Goal: Task Accomplishment & Management: Use online tool/utility

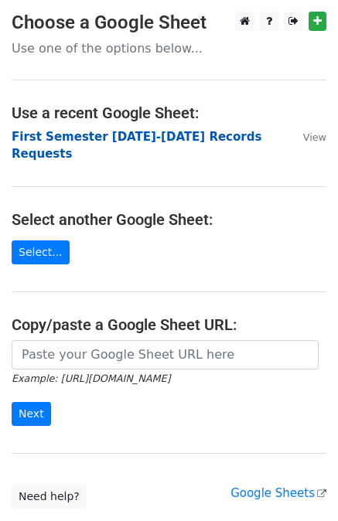
click at [171, 137] on strong "First Semester [DATE]-[DATE] Records Requests" at bounding box center [137, 146] width 250 height 32
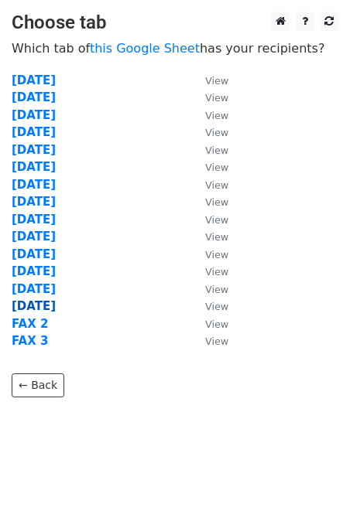
click at [40, 305] on strong "8/11/25" at bounding box center [34, 306] width 44 height 14
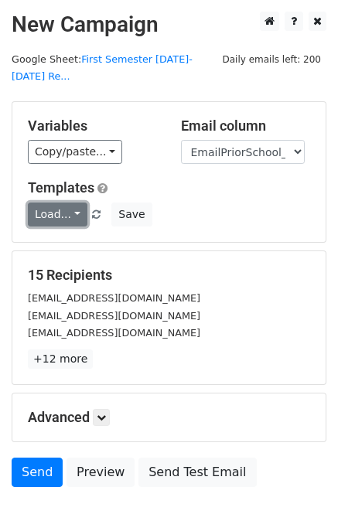
click at [53, 203] on link "Load..." at bounding box center [58, 215] width 60 height 24
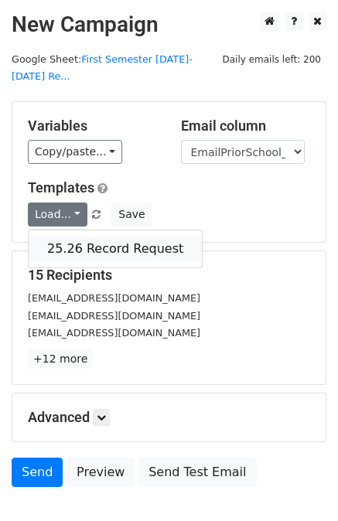
click at [79, 237] on link "25.26 Record Request" at bounding box center [115, 249] width 173 height 25
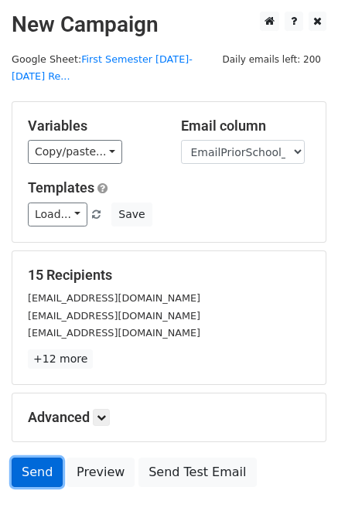
click at [33, 458] on link "Send" at bounding box center [37, 472] width 51 height 29
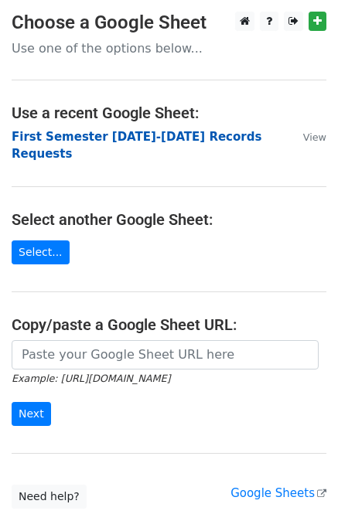
click at [147, 137] on strong "First Semester 2025-2026 Records Requests" at bounding box center [137, 146] width 250 height 32
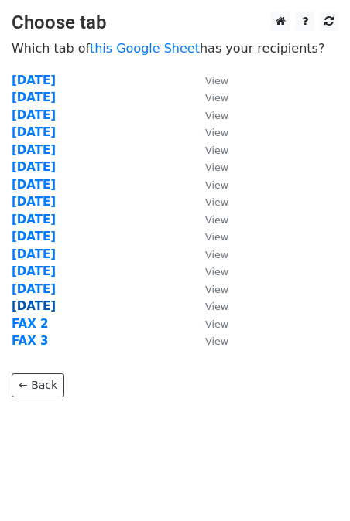
click at [37, 304] on strong "8/11/25" at bounding box center [34, 306] width 44 height 14
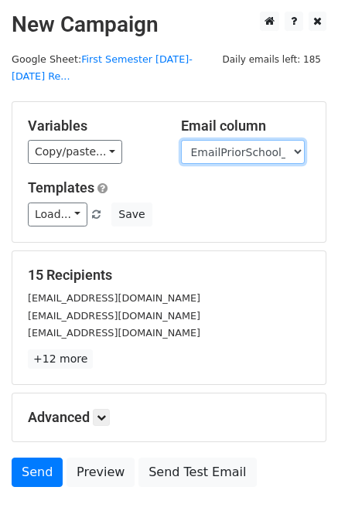
click at [259, 140] on select "User ID Last Name First Name Start Year Enrollment Date Birthday_Age Reported G…" at bounding box center [243, 152] width 124 height 24
select select "FaxPriorSchool1_2021"
click at [181, 140] on select "User ID Last Name First Name Start Year Enrollment Date Birthday_Age Reported G…" at bounding box center [243, 152] width 124 height 24
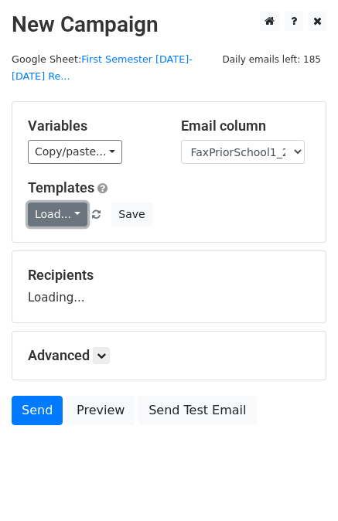
click at [51, 203] on link "Load..." at bounding box center [58, 215] width 60 height 24
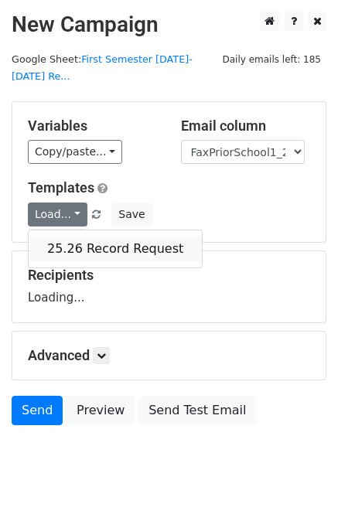
click at [87, 237] on link "25.26 Record Request" at bounding box center [115, 249] width 173 height 25
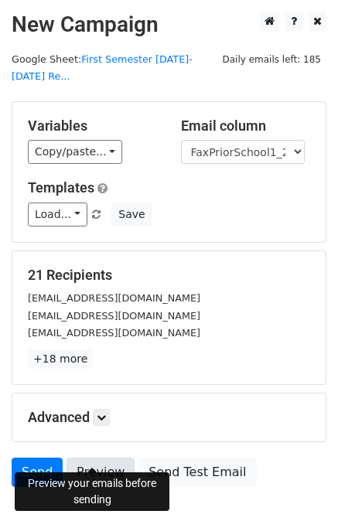
click at [93, 458] on link "Preview" at bounding box center [100, 472] width 68 height 29
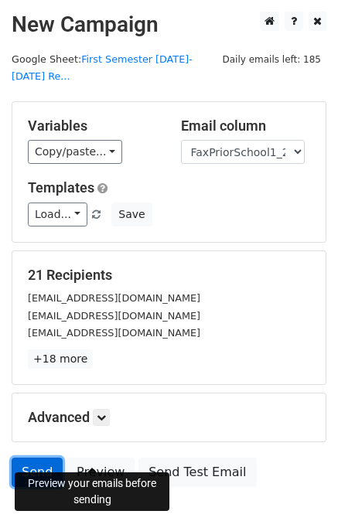
click at [31, 458] on link "Send" at bounding box center [37, 472] width 51 height 29
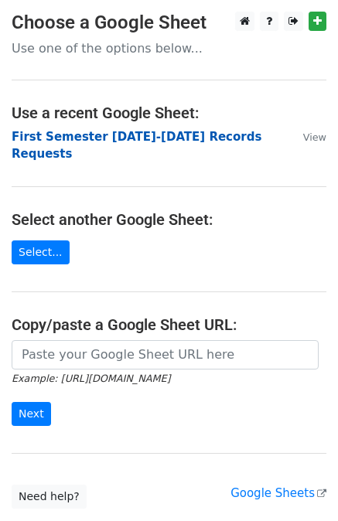
click at [172, 135] on strong "First Semester [DATE]-[DATE] Records Requests" at bounding box center [137, 146] width 250 height 32
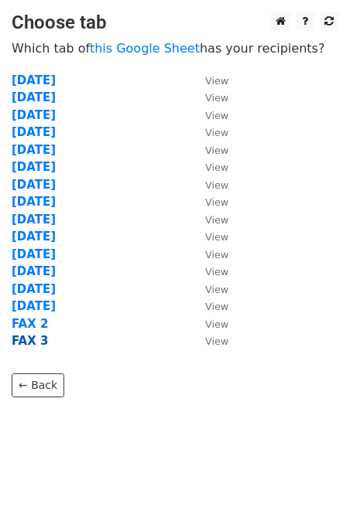
click at [25, 339] on strong "FAX 3" at bounding box center [30, 341] width 36 height 14
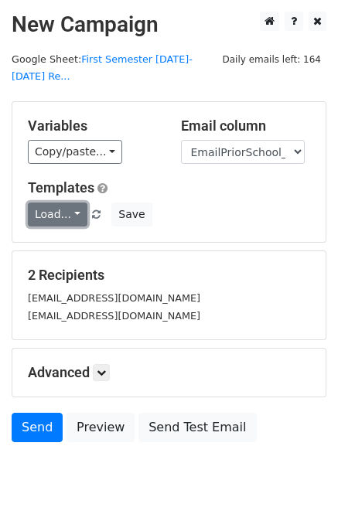
click at [53, 203] on link "Load..." at bounding box center [58, 215] width 60 height 24
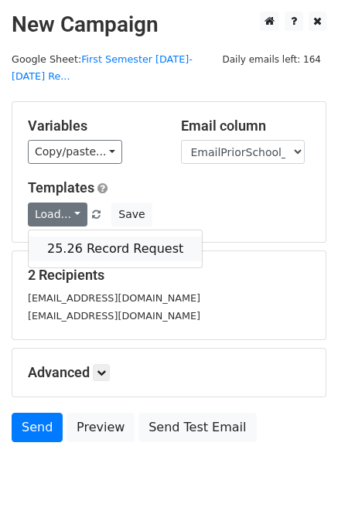
click at [84, 237] on link "25.26 Record Request" at bounding box center [115, 249] width 173 height 25
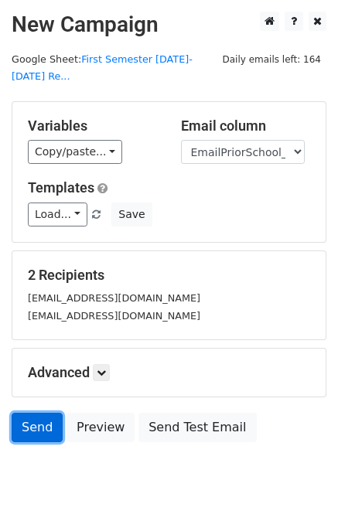
click at [32, 413] on link "Send" at bounding box center [37, 427] width 51 height 29
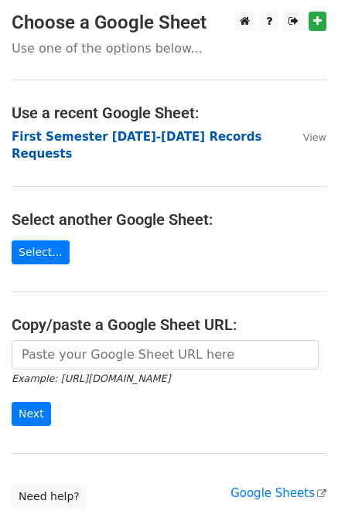
click at [138, 134] on strong "First Semester 2025-2026 Records Requests" at bounding box center [137, 146] width 250 height 32
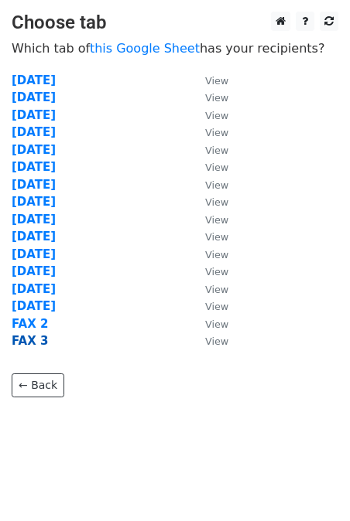
click at [30, 341] on strong "FAX 3" at bounding box center [30, 341] width 36 height 14
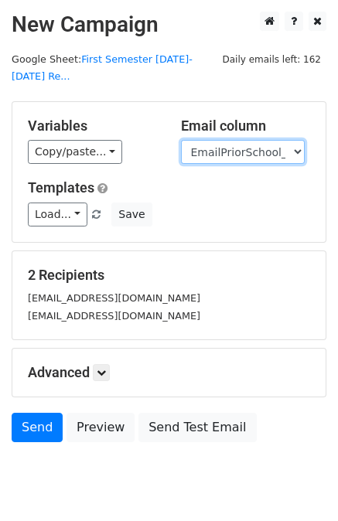
click at [234, 140] on select "User ID Last Name First Name Start Year Enrollment Date Birthday_Age Reported G…" at bounding box center [243, 152] width 124 height 24
select select "FaxPriorSchool1_2021"
click at [181, 140] on select "User ID Last Name First Name Start Year Enrollment Date Birthday_Age Reported G…" at bounding box center [243, 152] width 124 height 24
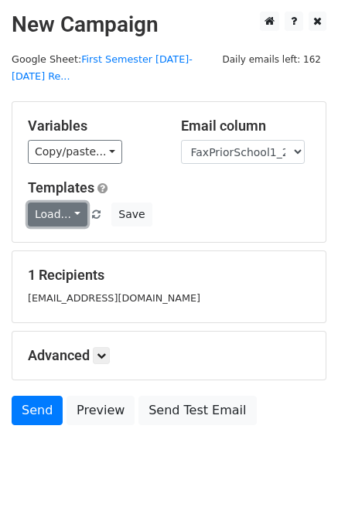
click at [59, 203] on link "Load..." at bounding box center [58, 215] width 60 height 24
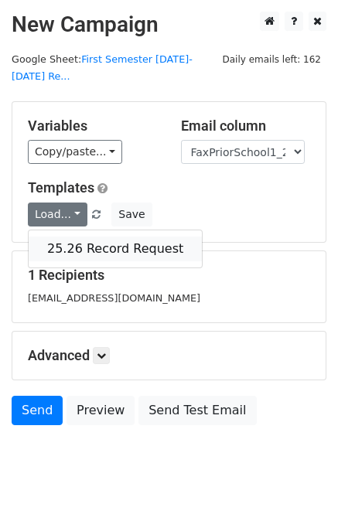
click at [71, 237] on link "25.26 Record Request" at bounding box center [115, 249] width 173 height 25
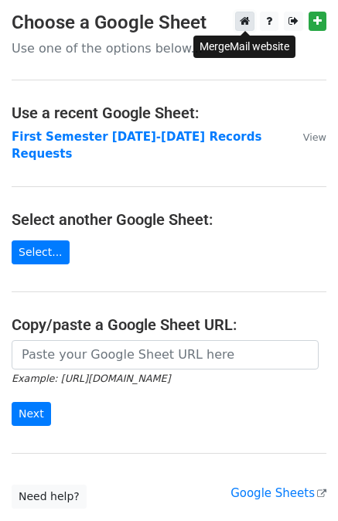
click at [244, 19] on icon at bounding box center [245, 20] width 10 height 11
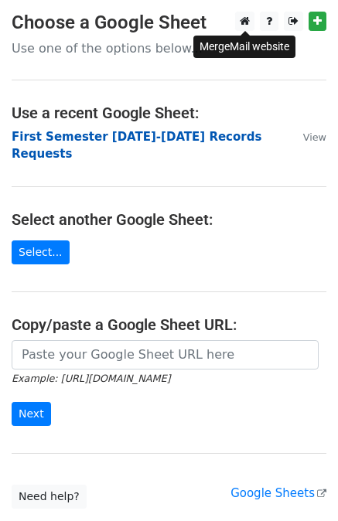
click at [196, 134] on strong "First Semester [DATE]-[DATE] Records Requests" at bounding box center [137, 146] width 250 height 32
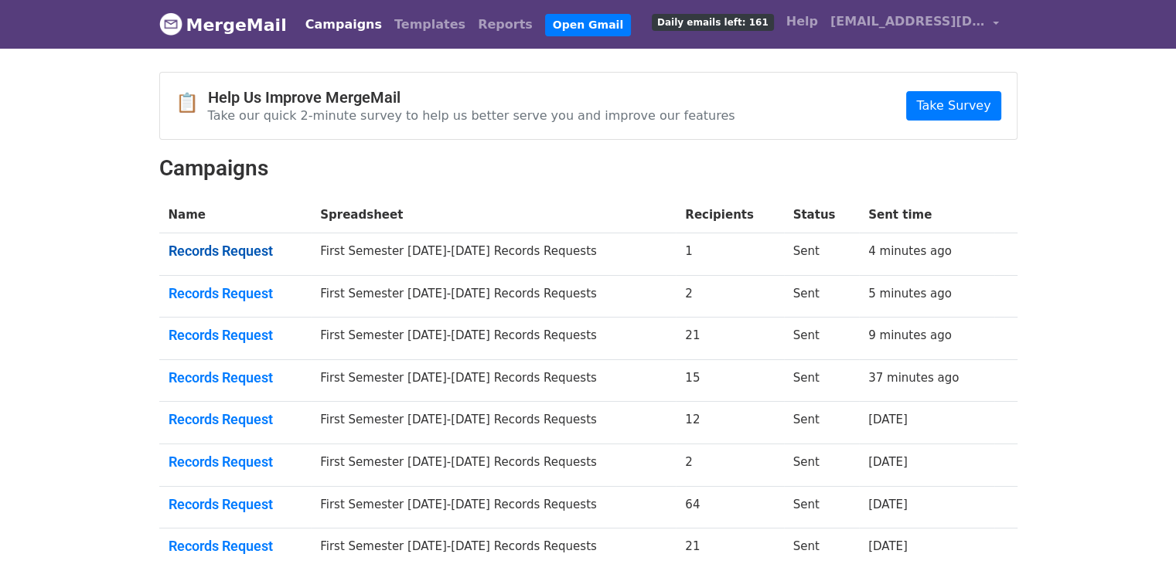
click at [210, 245] on link "Records Request" at bounding box center [236, 251] width 134 height 17
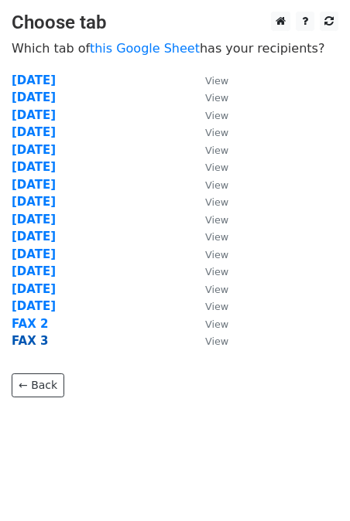
click at [25, 338] on strong "FAX 3" at bounding box center [30, 341] width 36 height 14
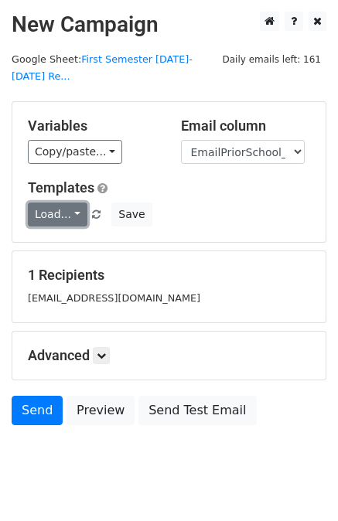
click at [57, 203] on link "Load..." at bounding box center [58, 215] width 60 height 24
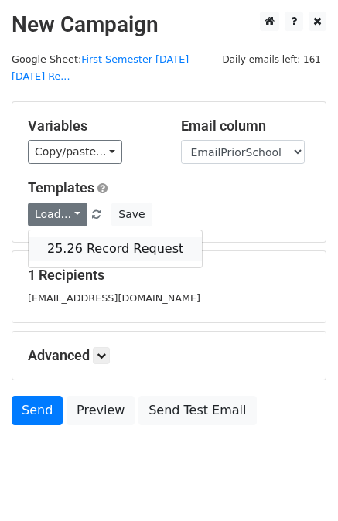
click at [77, 237] on link "25.26 Record Request" at bounding box center [115, 249] width 173 height 25
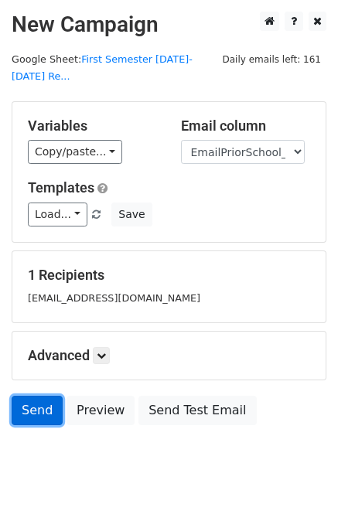
click at [33, 396] on link "Send" at bounding box center [37, 410] width 51 height 29
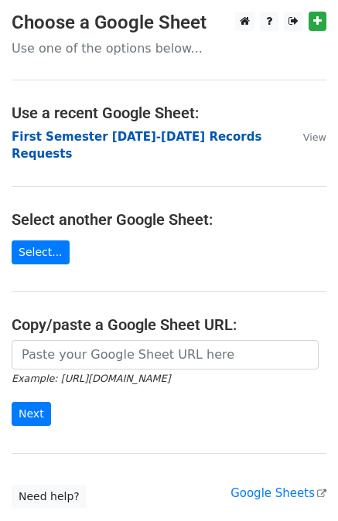
click at [136, 133] on strong "First Semester [DATE]-[DATE] Records Requests" at bounding box center [137, 146] width 250 height 32
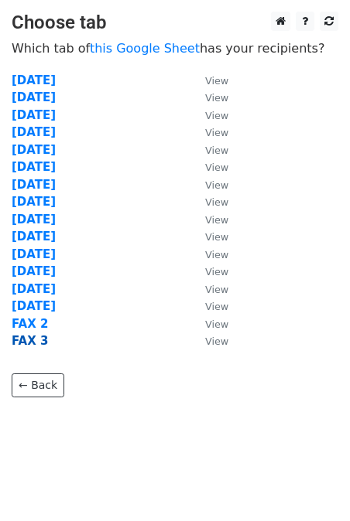
click at [25, 339] on strong "FAX 3" at bounding box center [30, 341] width 36 height 14
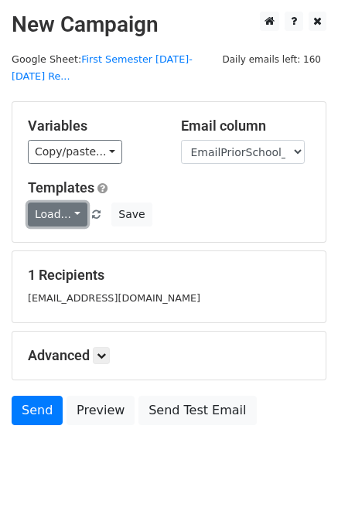
click at [53, 203] on link "Load..." at bounding box center [58, 215] width 60 height 24
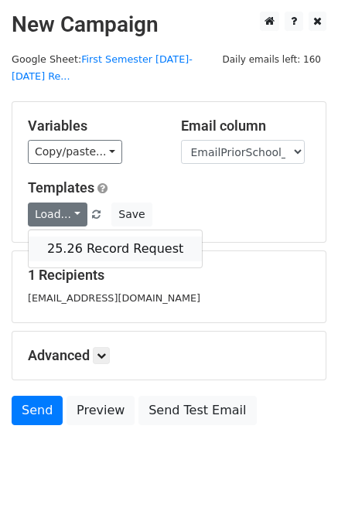
click at [121, 237] on link "25.26 Record Request" at bounding box center [115, 249] width 173 height 25
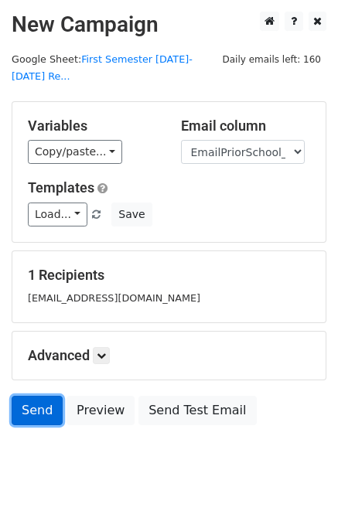
click at [33, 396] on link "Send" at bounding box center [37, 410] width 51 height 29
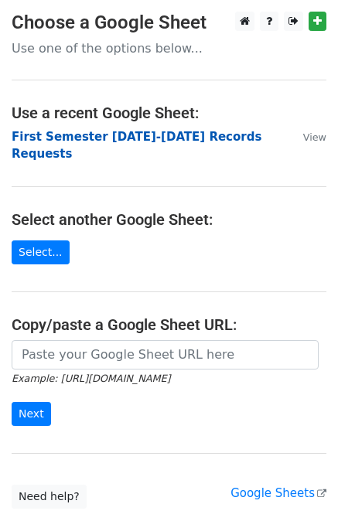
click at [171, 132] on strong "First Semester [DATE]-[DATE] Records Requests" at bounding box center [137, 146] width 250 height 32
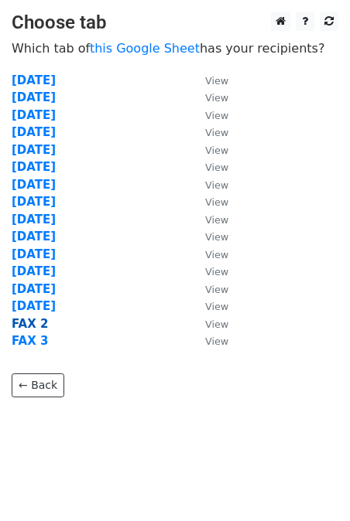
click at [32, 322] on strong "FAX 2" at bounding box center [30, 324] width 36 height 14
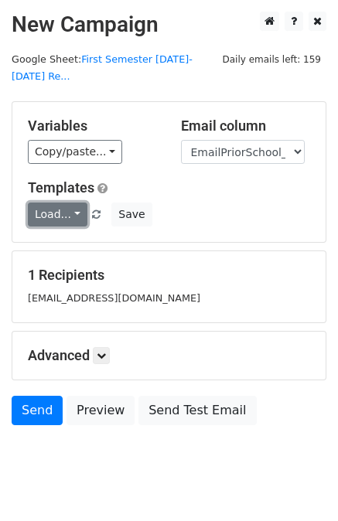
click at [53, 203] on link "Load..." at bounding box center [58, 215] width 60 height 24
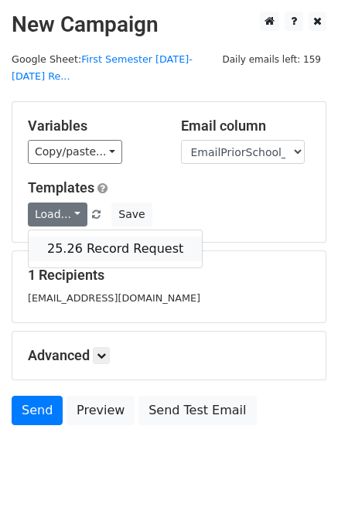
click at [71, 237] on link "25.26 Record Request" at bounding box center [115, 249] width 173 height 25
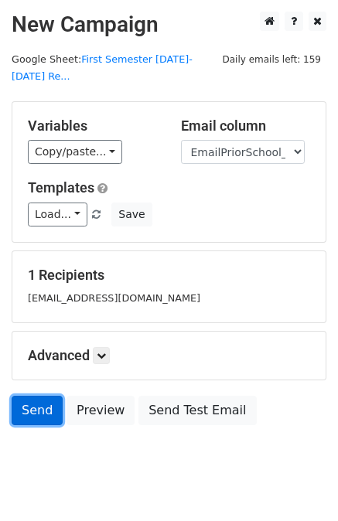
click at [38, 396] on link "Send" at bounding box center [37, 410] width 51 height 29
